Goal: Information Seeking & Learning: Understand process/instructions

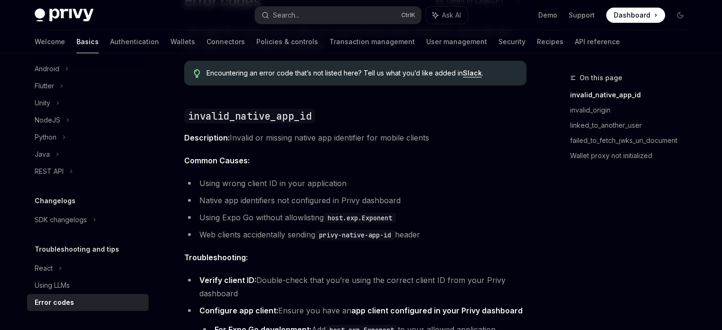
scroll to position [237, 0]
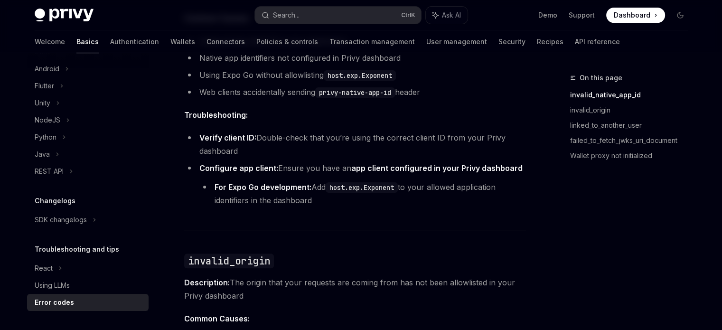
drag, startPoint x: 258, startPoint y: 138, endPoint x: 275, endPoint y: 146, distance: 19.1
click at [275, 146] on li "Verify client ID: Double-check that you’re using the correct client ID from you…" at bounding box center [355, 144] width 342 height 27
click at [289, 165] on li "Configure app client: Ensure you have an app client configured in your Privy da…" at bounding box center [355, 184] width 342 height 46
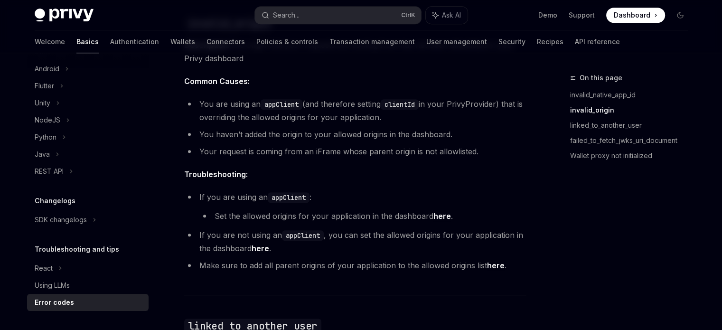
scroll to position [522, 0]
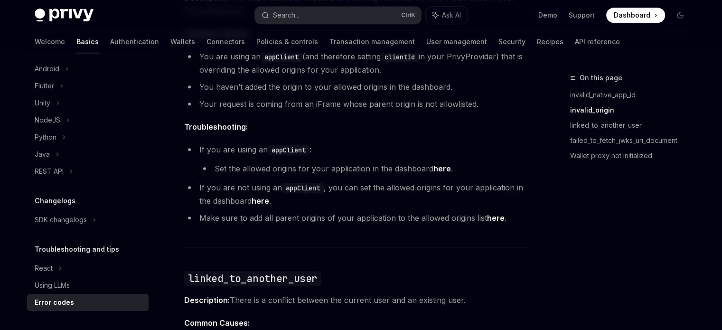
click at [499, 216] on link "here" at bounding box center [496, 218] width 18 height 10
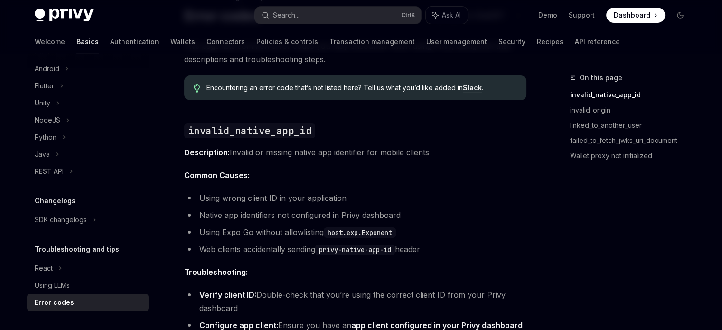
scroll to position [0, 0]
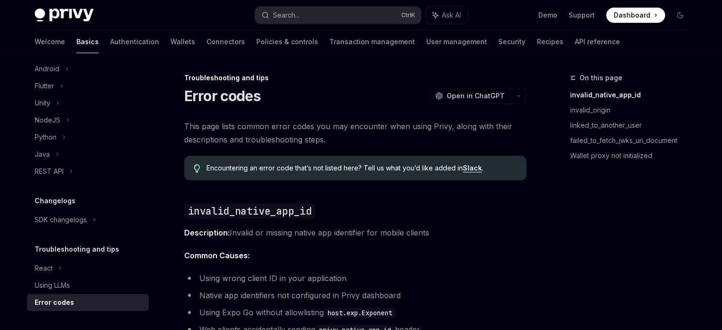
click at [474, 98] on span "Open in ChatGPT" at bounding box center [476, 95] width 58 height 9
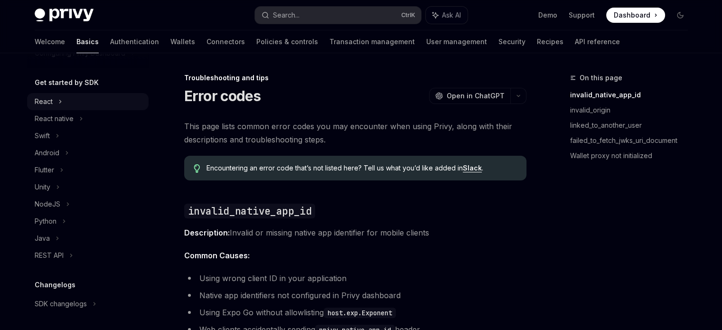
click at [50, 107] on div "React" at bounding box center [44, 101] width 18 height 11
type textarea "*"
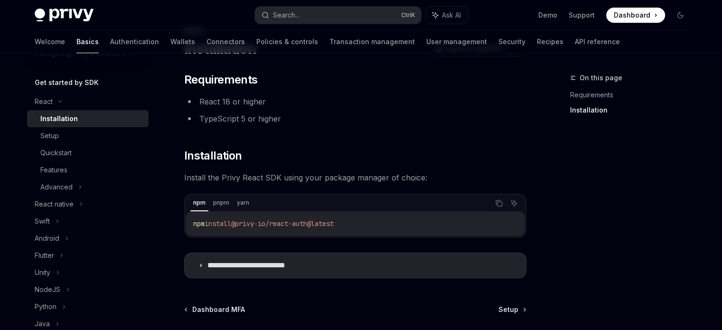
scroll to position [136, 0]
